Goal: Find specific page/section: Find specific page/section

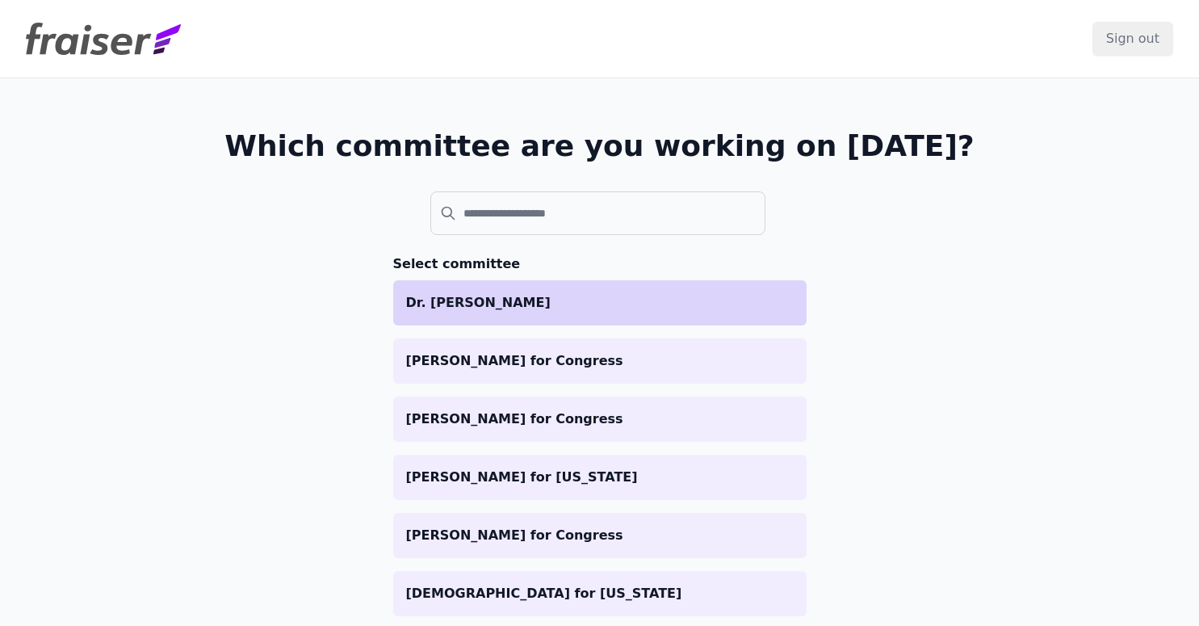
click at [589, 322] on li "Dr. [PERSON_NAME]" at bounding box center [599, 302] width 413 height 45
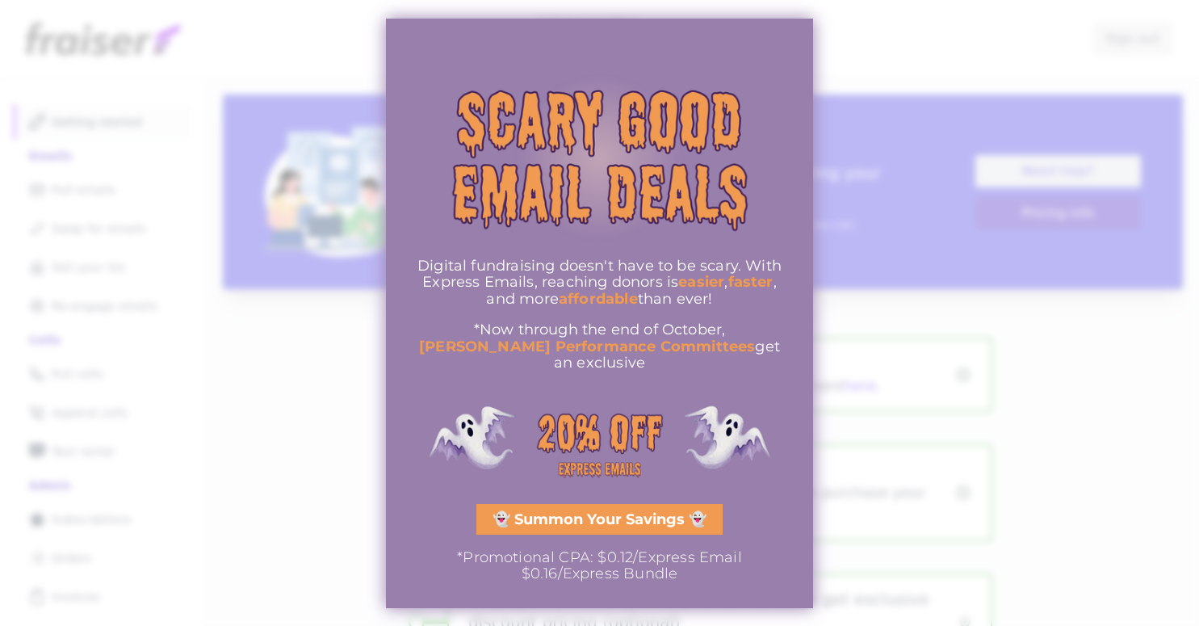
click at [879, 188] on div at bounding box center [599, 313] width 1199 height 626
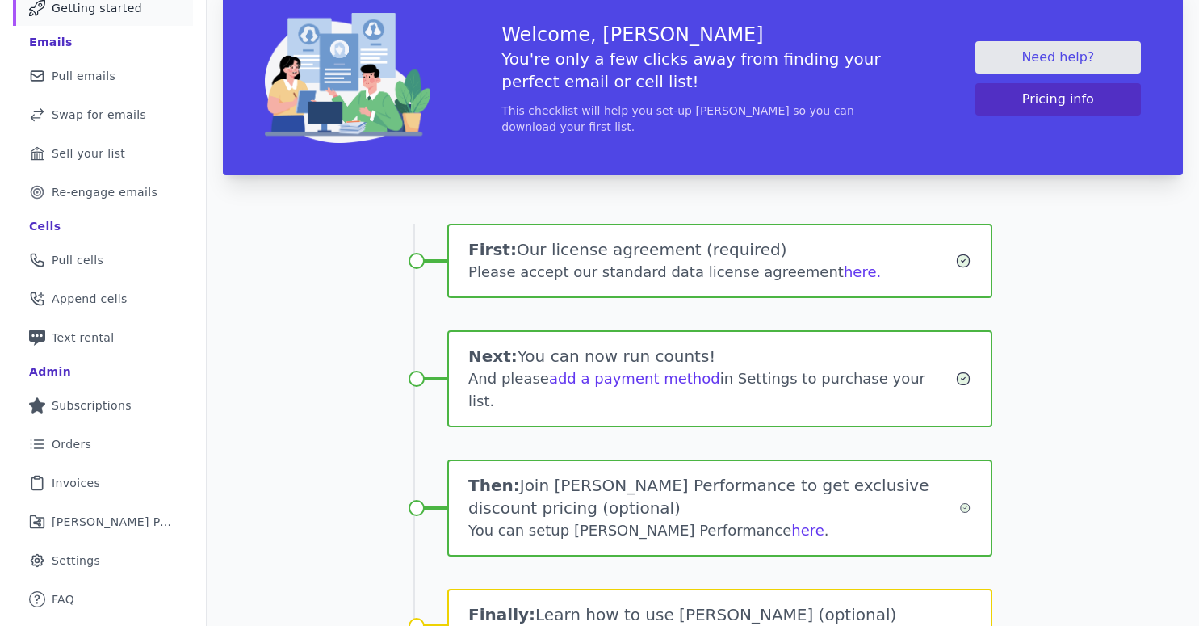
scroll to position [125, 0]
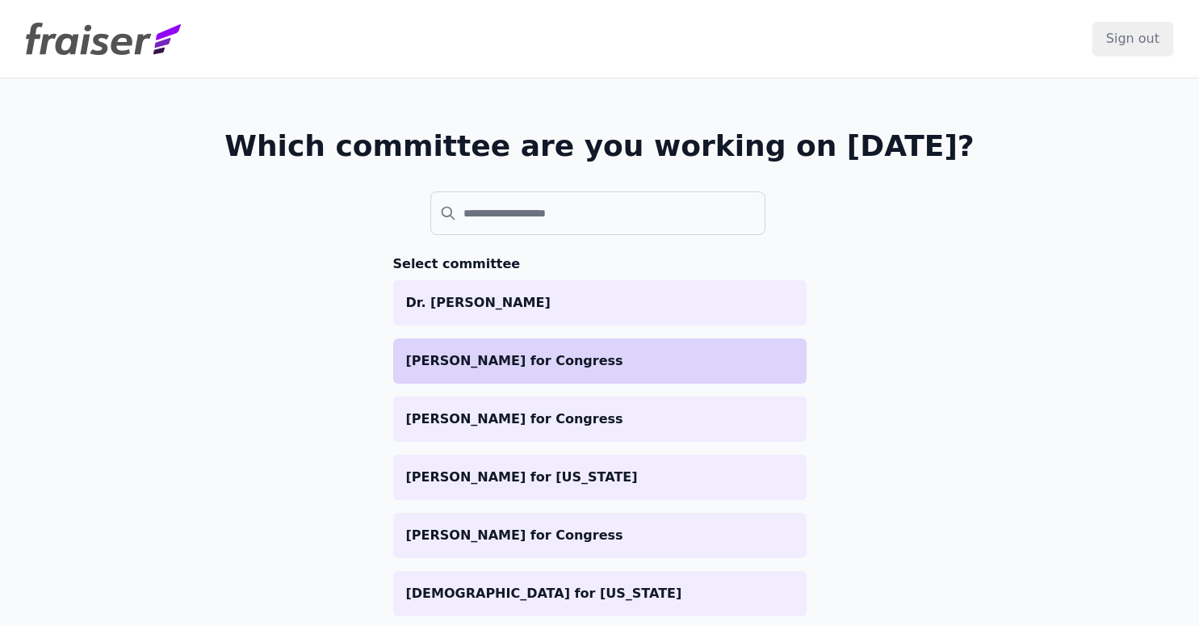
click at [517, 361] on p "Zach Dembo for Congress" at bounding box center [599, 360] width 387 height 19
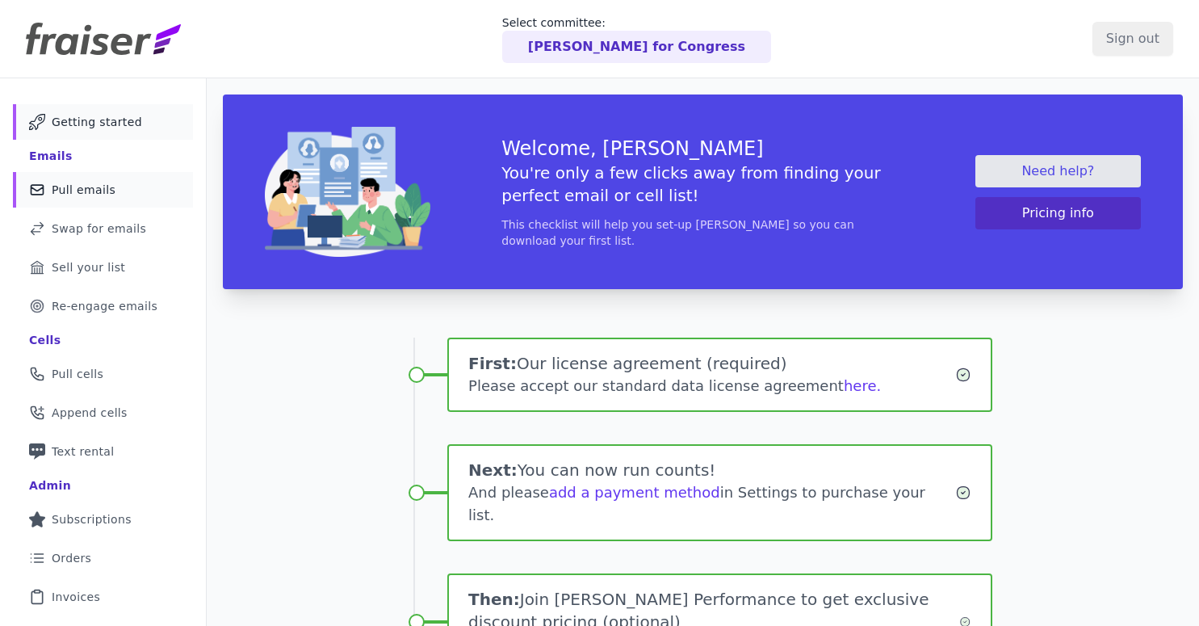
click at [118, 186] on link "Mail Icon Outline of a mail envelope Pull emails" at bounding box center [103, 190] width 180 height 36
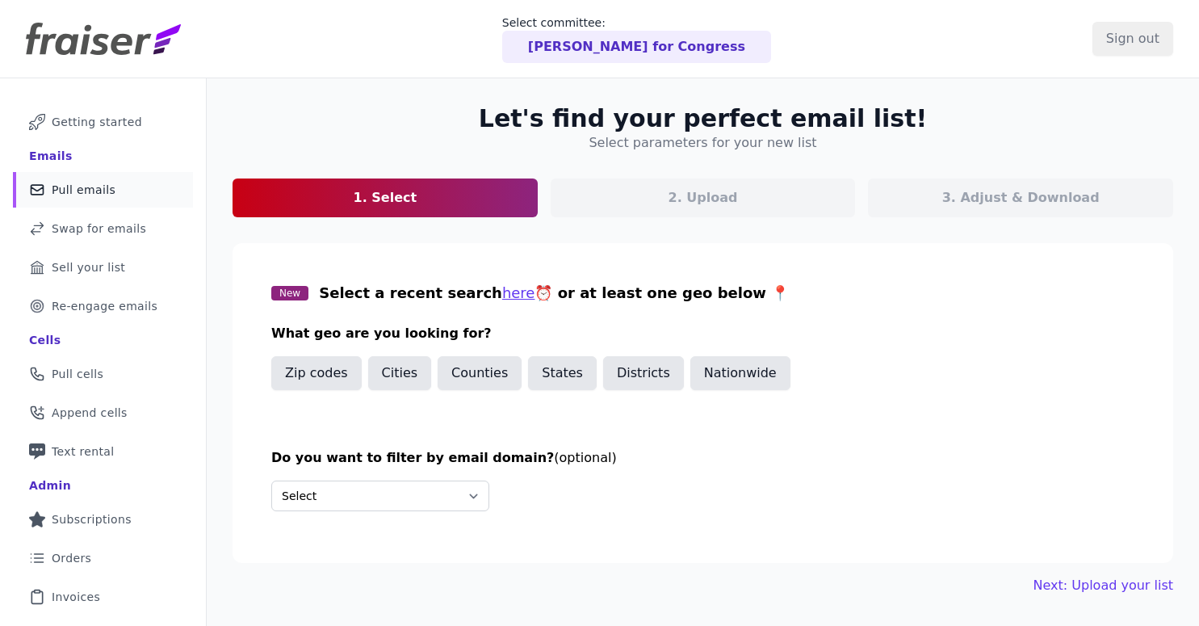
click at [593, 57] on div "[PERSON_NAME] for Congress" at bounding box center [636, 47] width 269 height 32
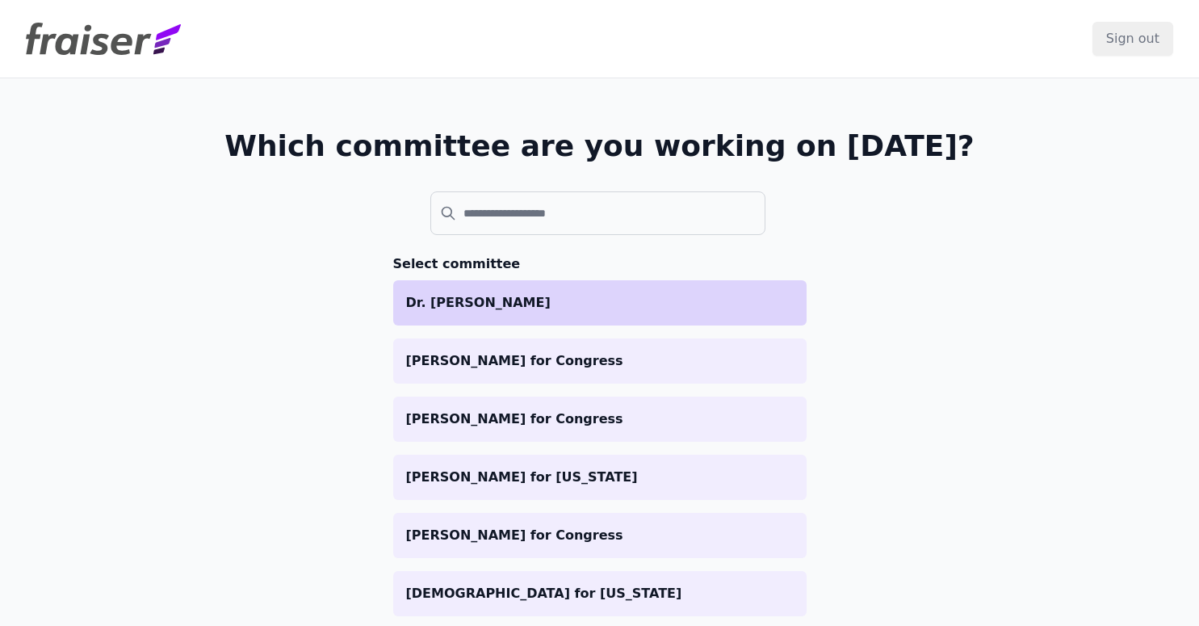
click at [555, 298] on p "Dr. [PERSON_NAME]" at bounding box center [599, 302] width 387 height 19
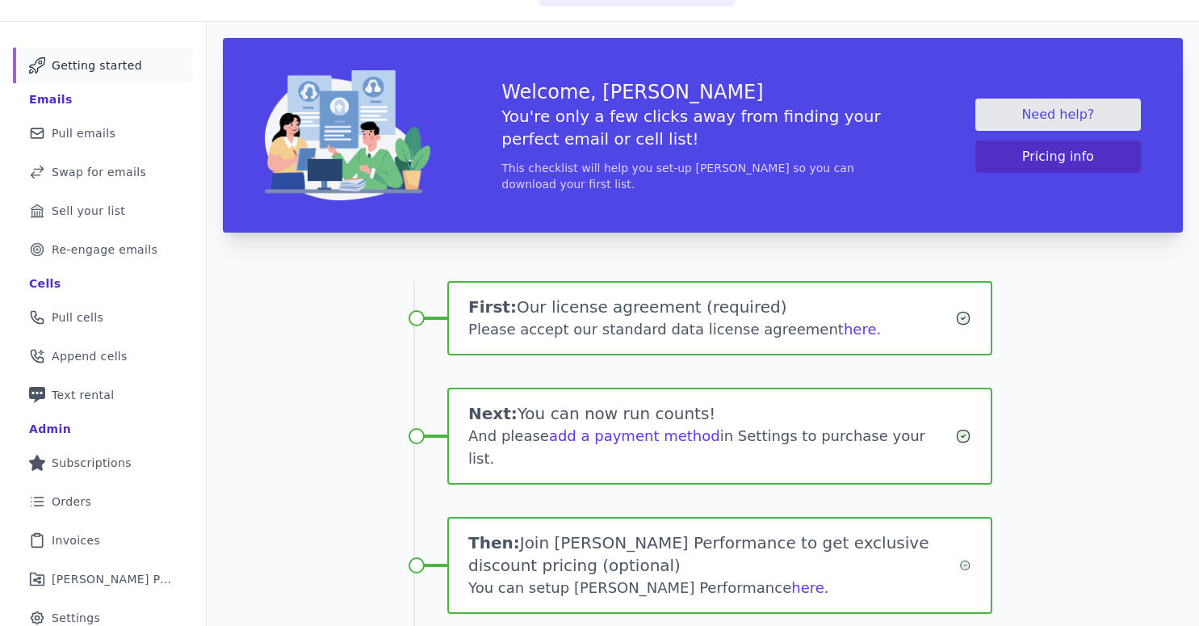
scroll to position [43, 0]
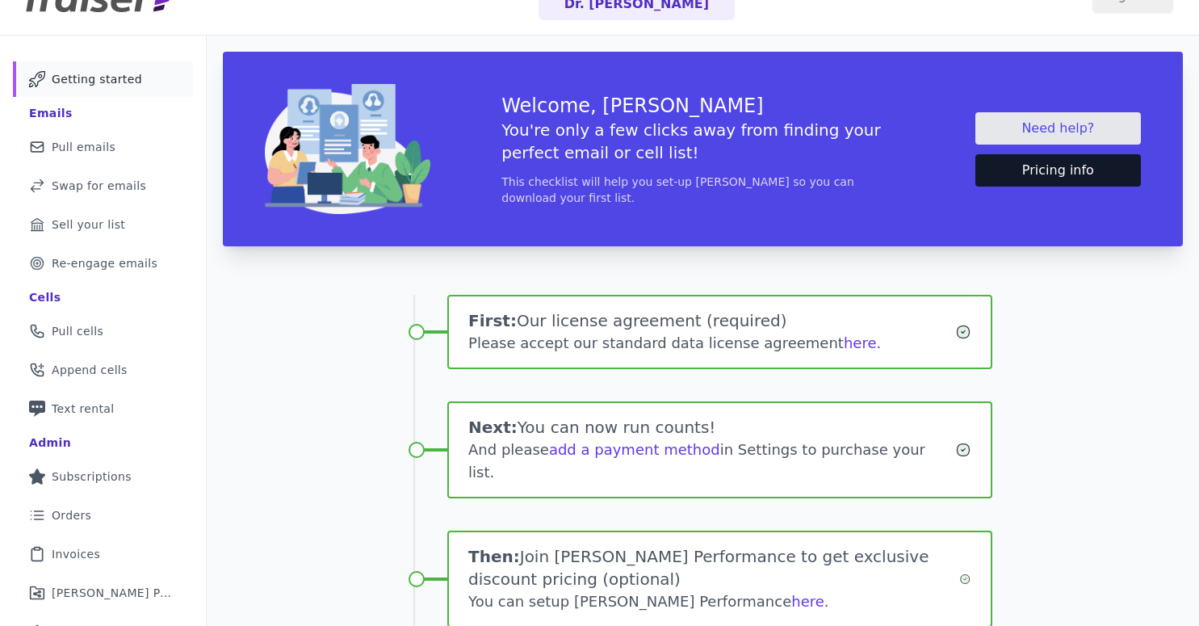
click at [997, 165] on button "Pricing info" at bounding box center [1057, 170] width 165 height 32
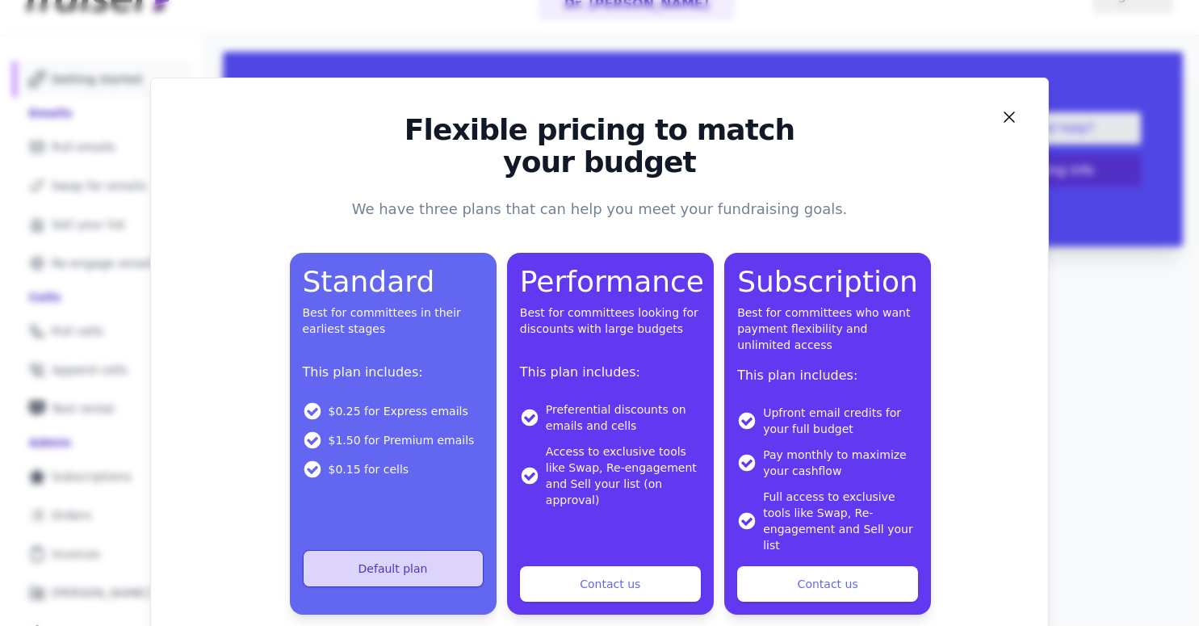
click at [1021, 123] on div "Flexible pricing to match your budget We have three plans that can help you mee…" at bounding box center [599, 364] width 865 height 500
click at [1007, 124] on icon "Close" at bounding box center [1008, 116] width 19 height 19
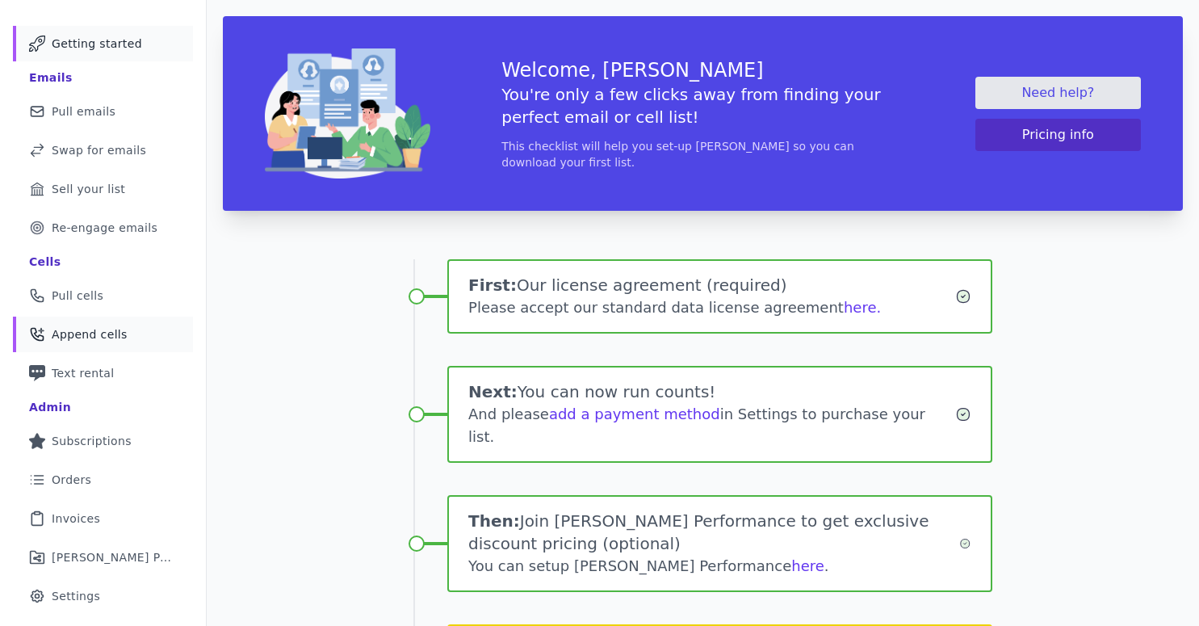
scroll to position [89, 0]
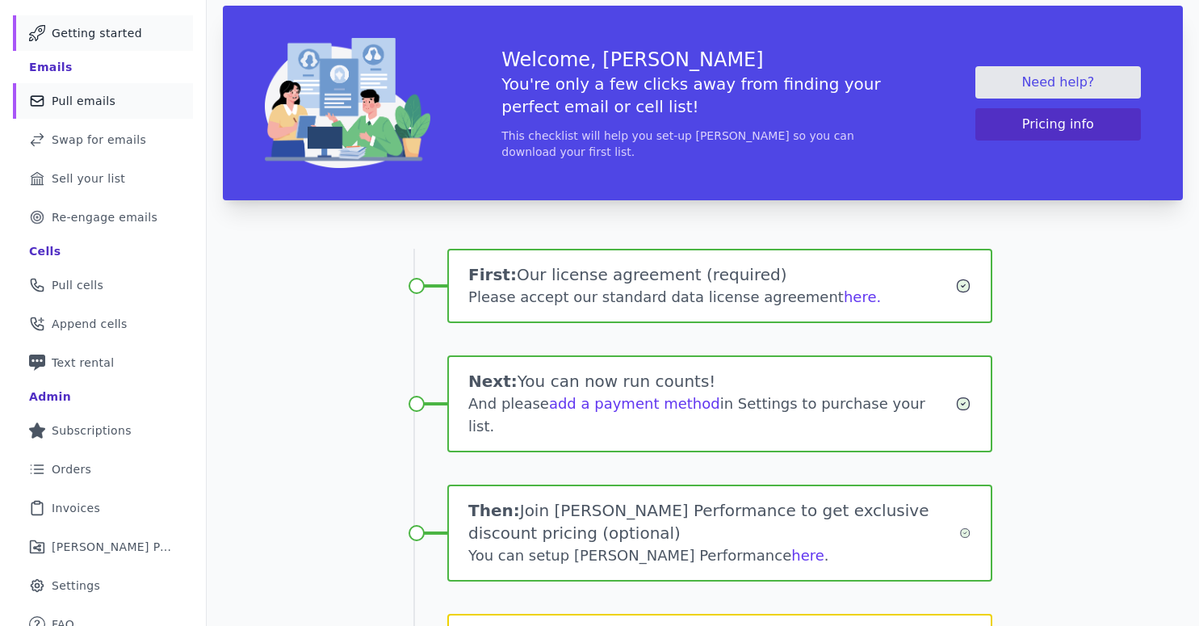
click at [115, 95] on link "Mail Icon Outline of a mail envelope Pull emails" at bounding box center [103, 101] width 180 height 36
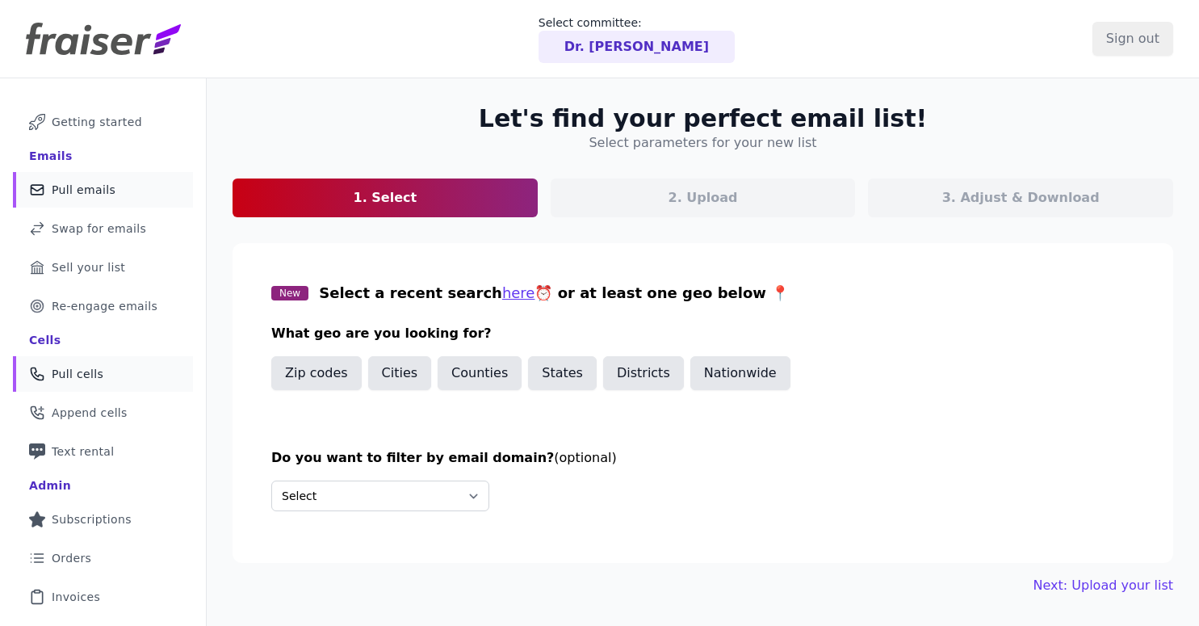
scroll to position [105, 0]
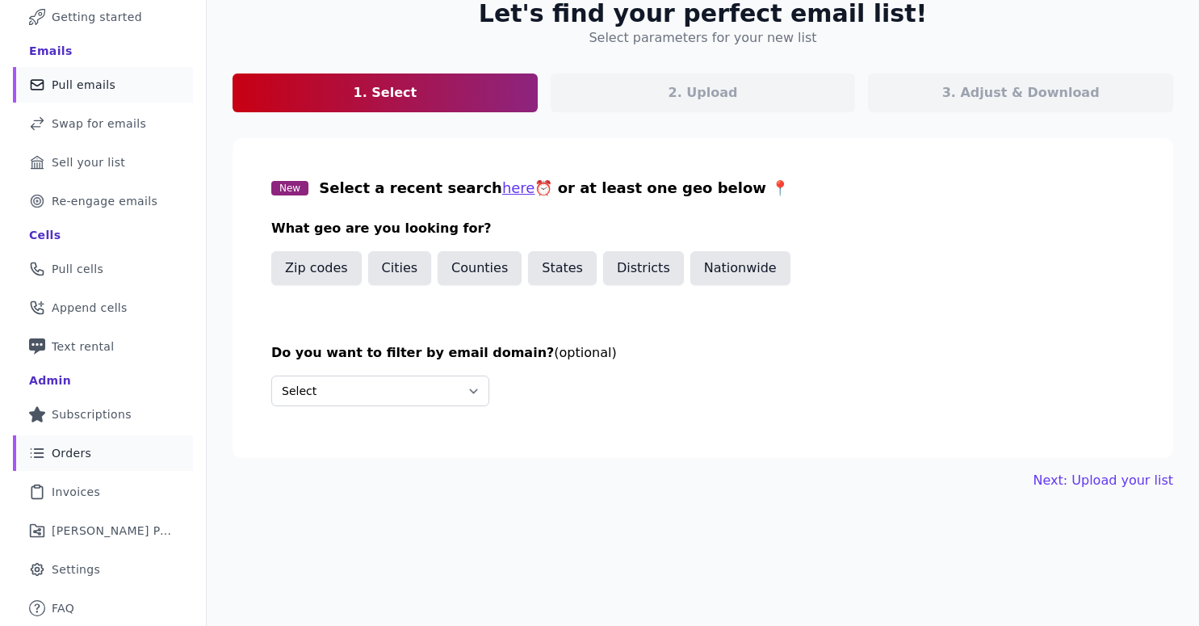
click at [102, 455] on link "List Icon Outline of bulleted list Orders" at bounding box center [103, 453] width 180 height 36
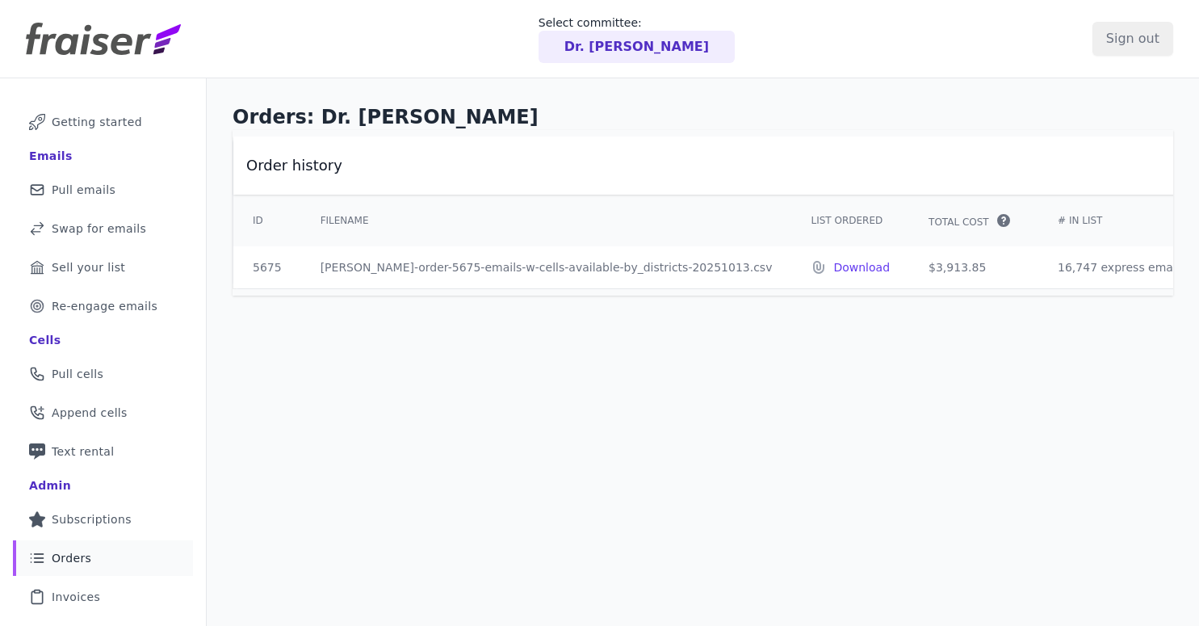
drag, startPoint x: 902, startPoint y: 265, endPoint x: 839, endPoint y: 267, distance: 63.0
click at [909, 267] on td "$3,913.85" at bounding box center [973, 267] width 129 height 42
copy td "$3,913.85"
